Goal: Task Accomplishment & Management: Manage account settings

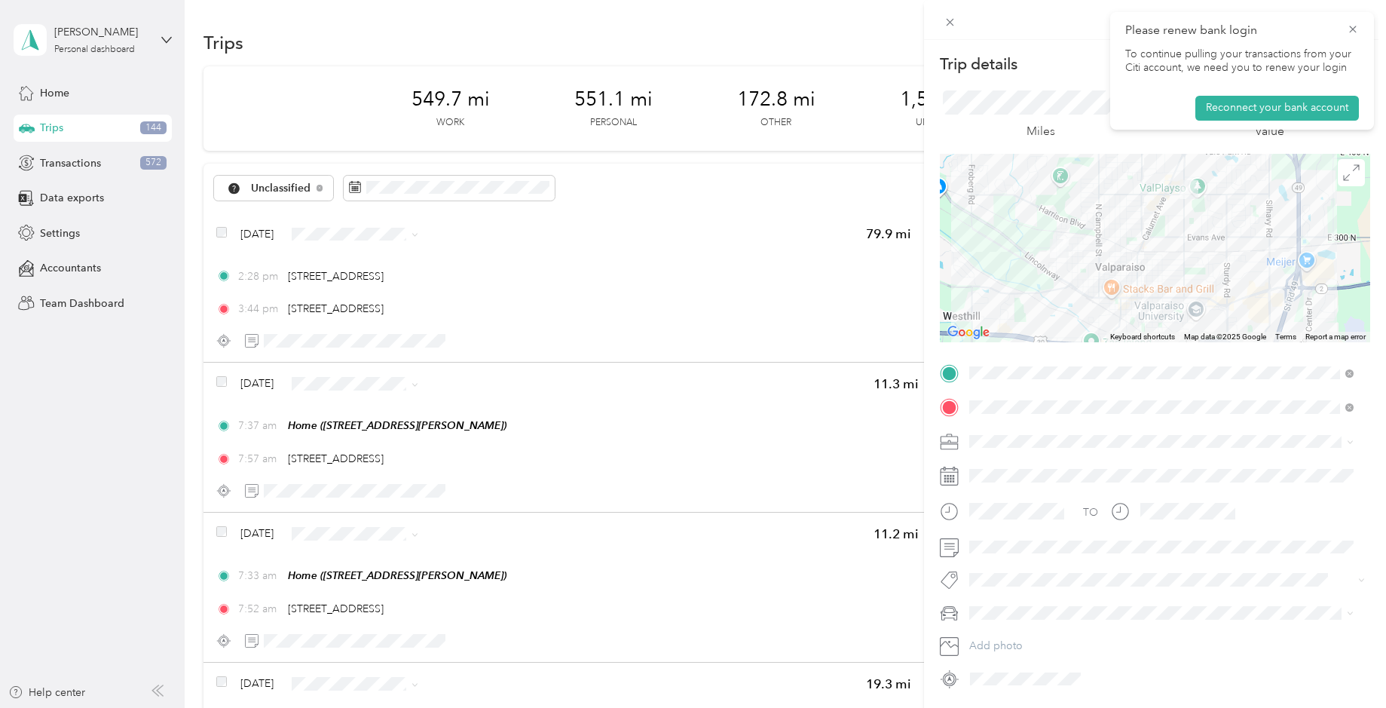
scroll to position [4220, 0]
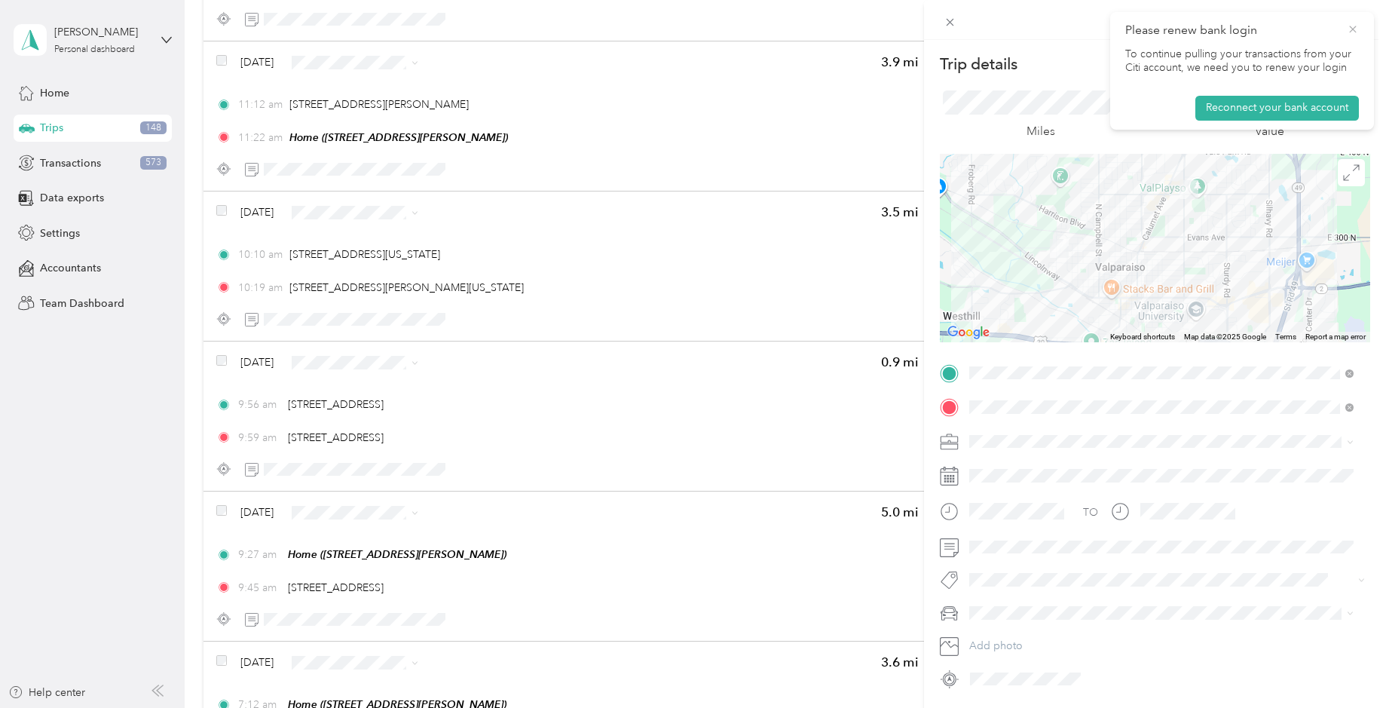
drag, startPoint x: 1348, startPoint y: 30, endPoint x: 1065, endPoint y: 29, distance: 283.3
click at [1348, 30] on icon at bounding box center [1353, 30] width 12 height 14
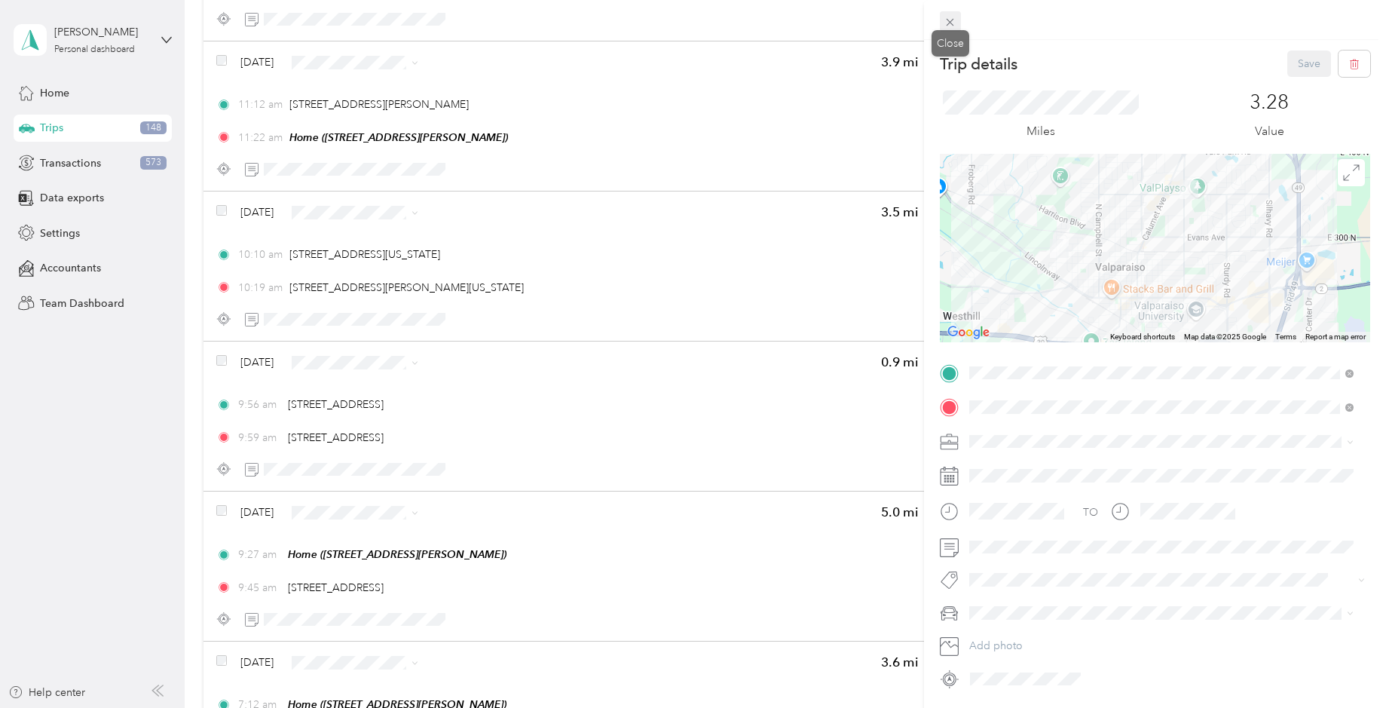
click at [950, 20] on icon at bounding box center [949, 22] width 13 height 13
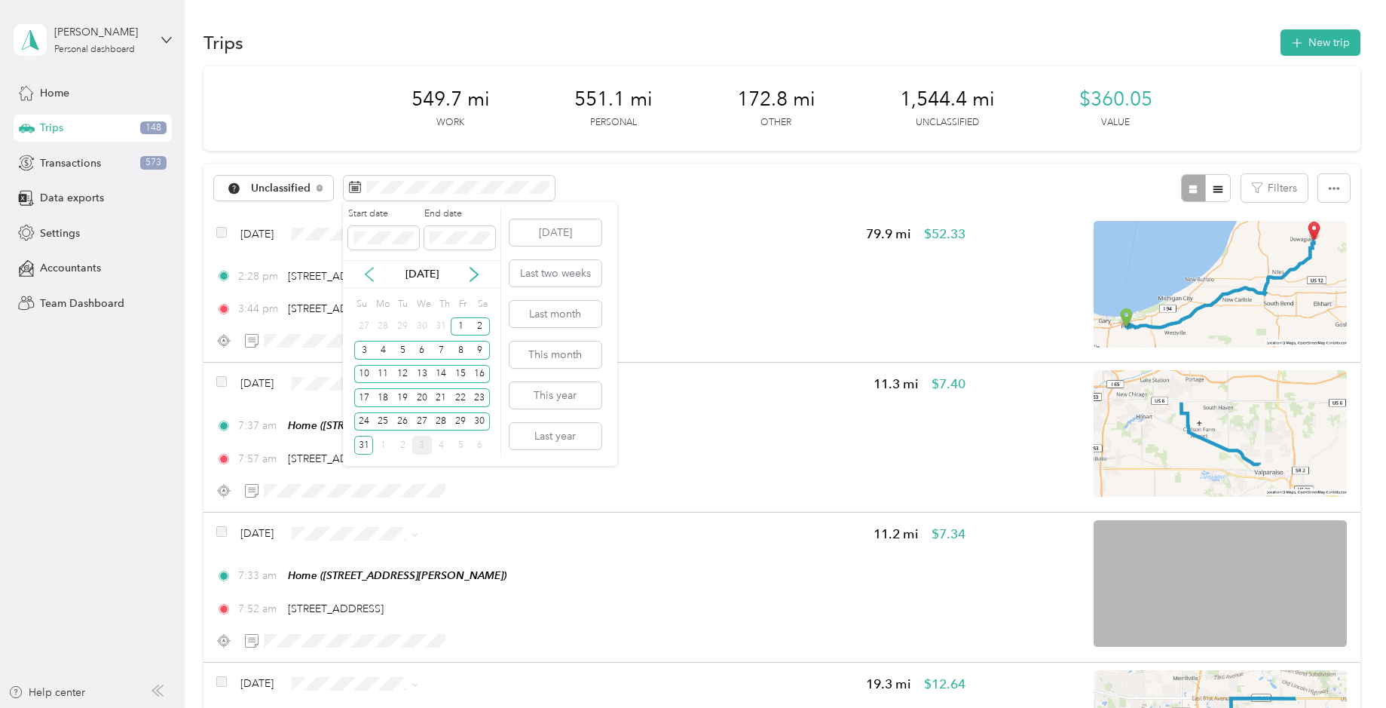
click at [368, 277] on icon at bounding box center [369, 274] width 8 height 14
click at [402, 374] on div "15" at bounding box center [403, 374] width 20 height 19
click at [457, 398] on div "25" at bounding box center [461, 397] width 20 height 19
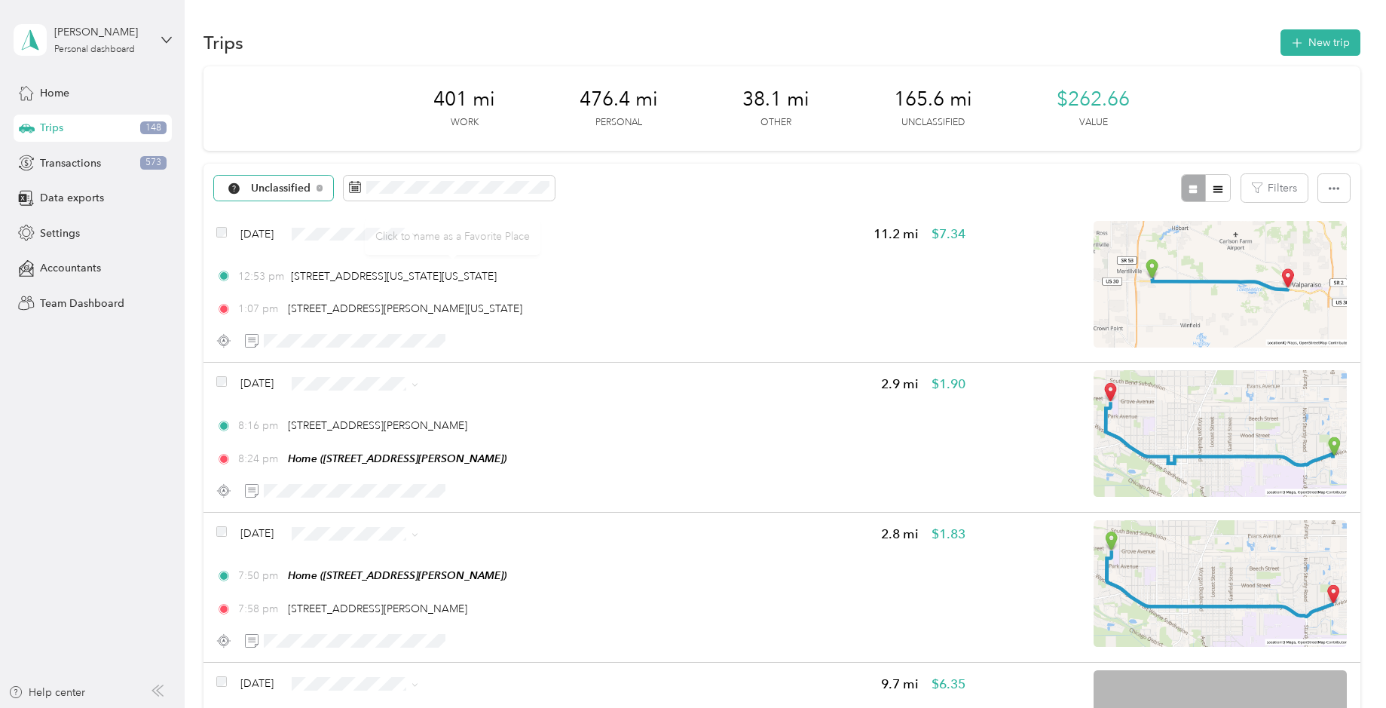
click at [286, 188] on span "Unclassified" at bounding box center [281, 188] width 60 height 11
click at [285, 211] on span "All purposes" at bounding box center [342, 215] width 182 height 16
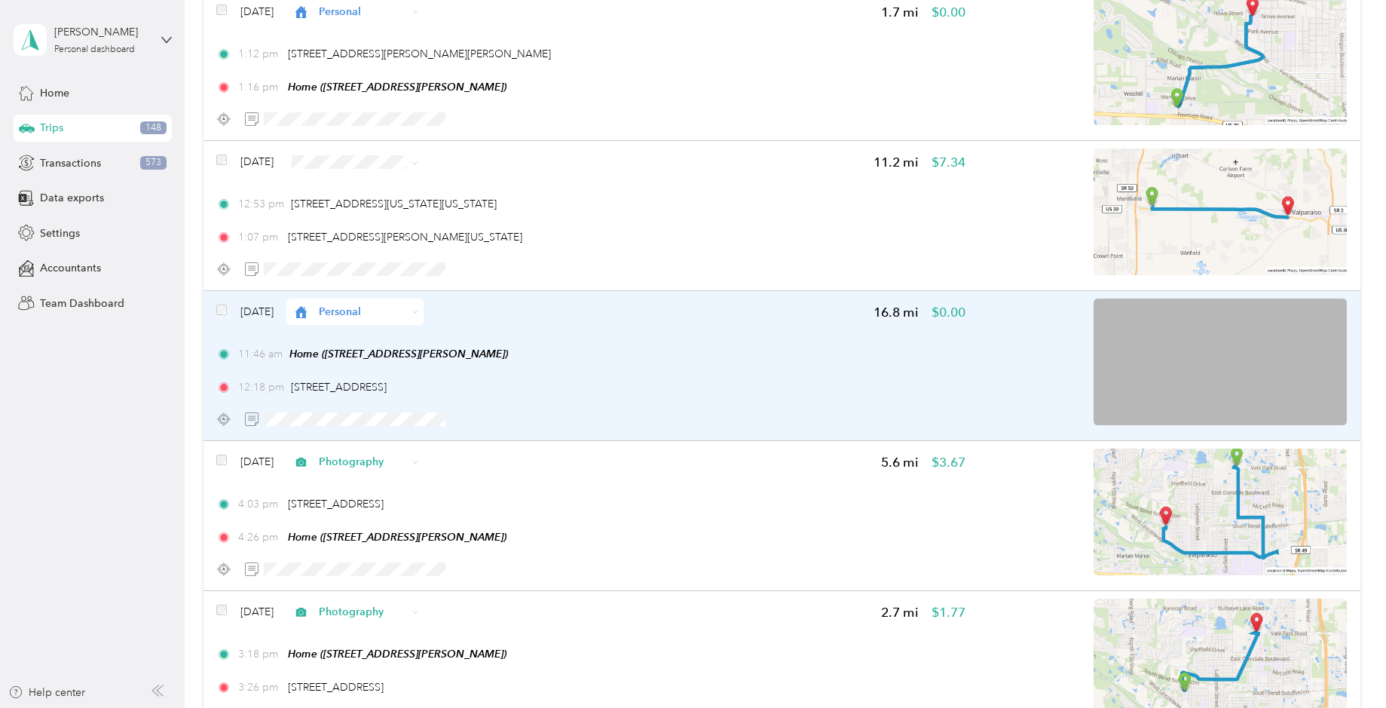
scroll to position [1733, 0]
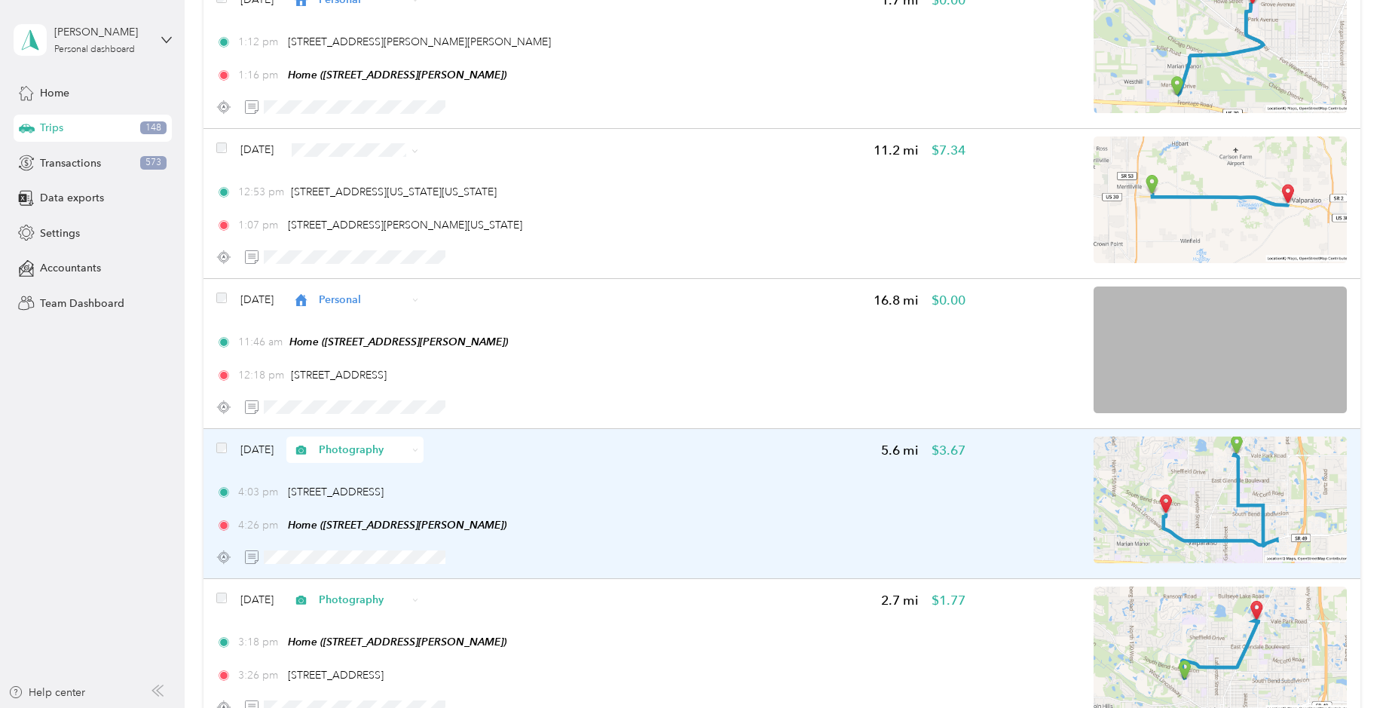
click at [1205, 502] on img at bounding box center [1219, 499] width 253 height 127
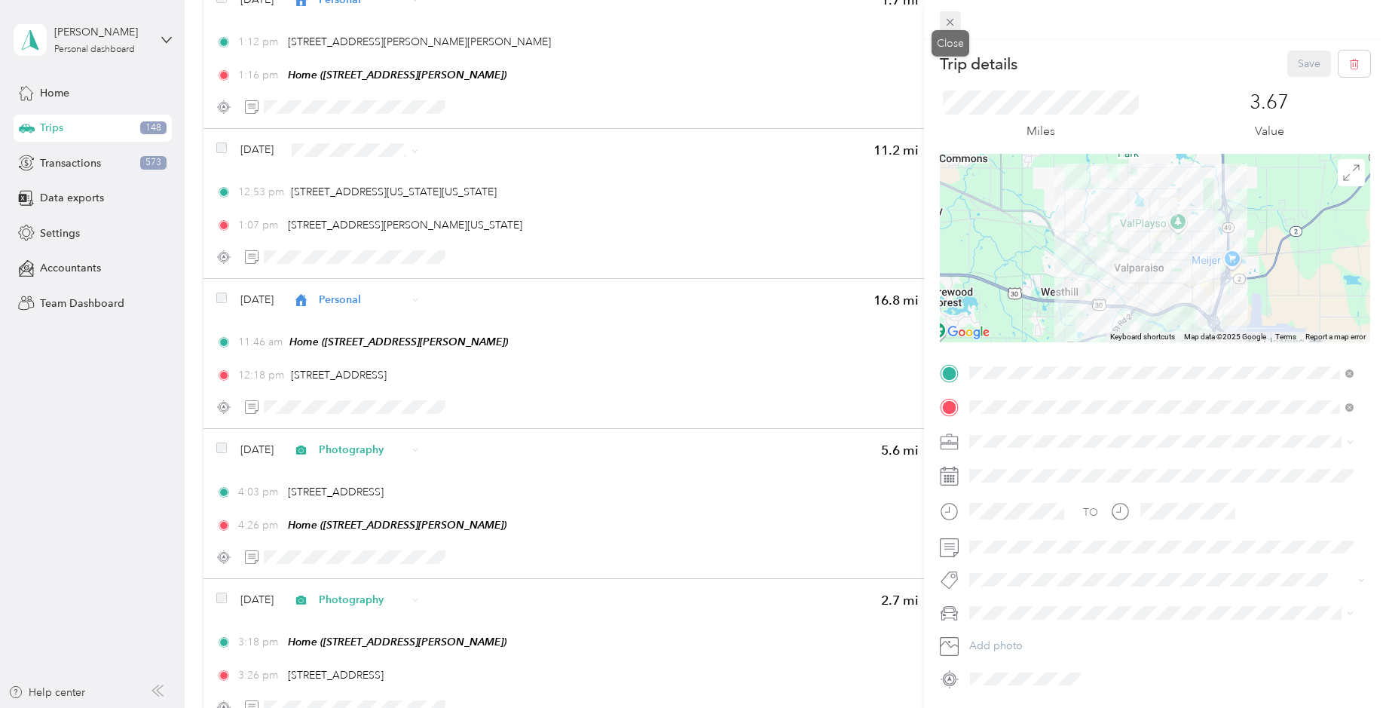
click at [946, 18] on icon at bounding box center [949, 22] width 13 height 13
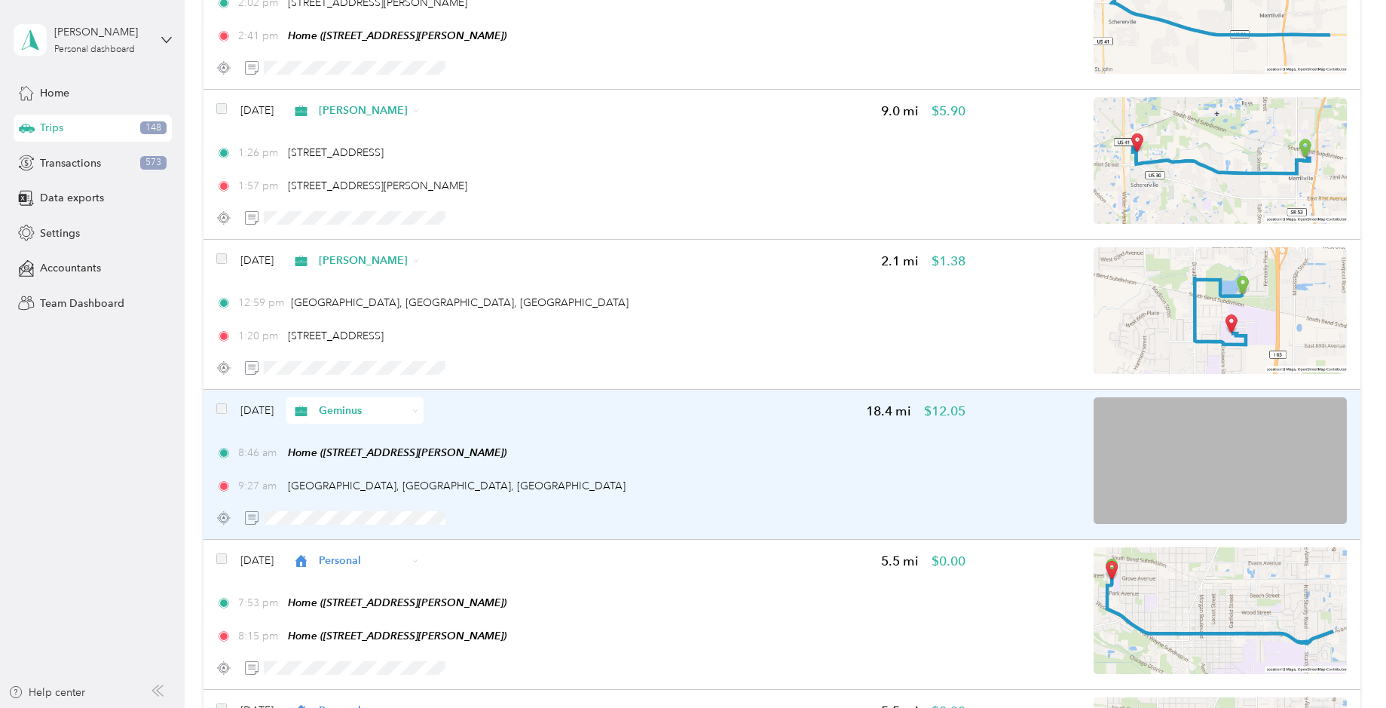
scroll to position [904, 0]
